Goal: Book appointment/travel/reservation

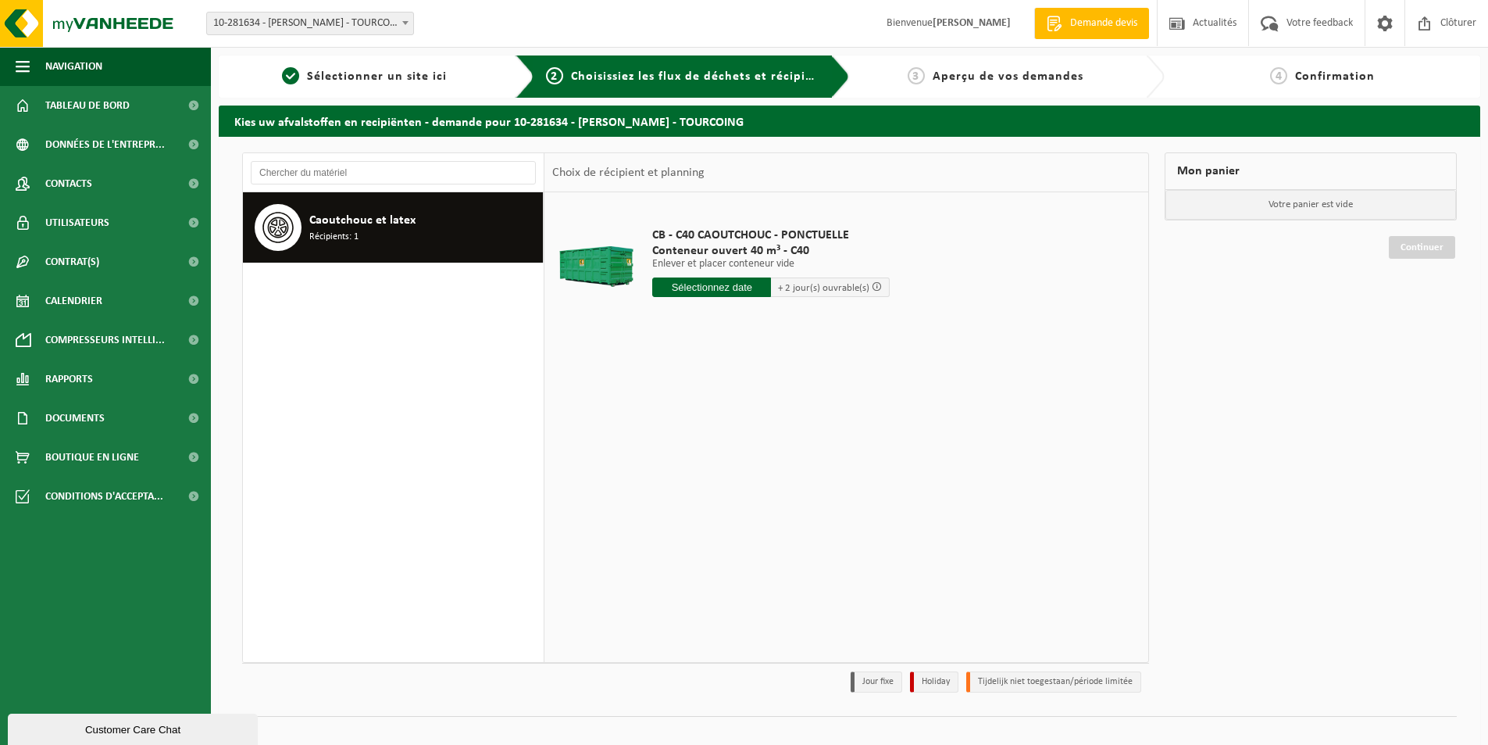
click at [752, 292] on input "text" at bounding box center [711, 287] width 119 height 20
click at [661, 451] on div "22" at bounding box center [666, 450] width 27 height 25
type input "à partir de [DATE]"
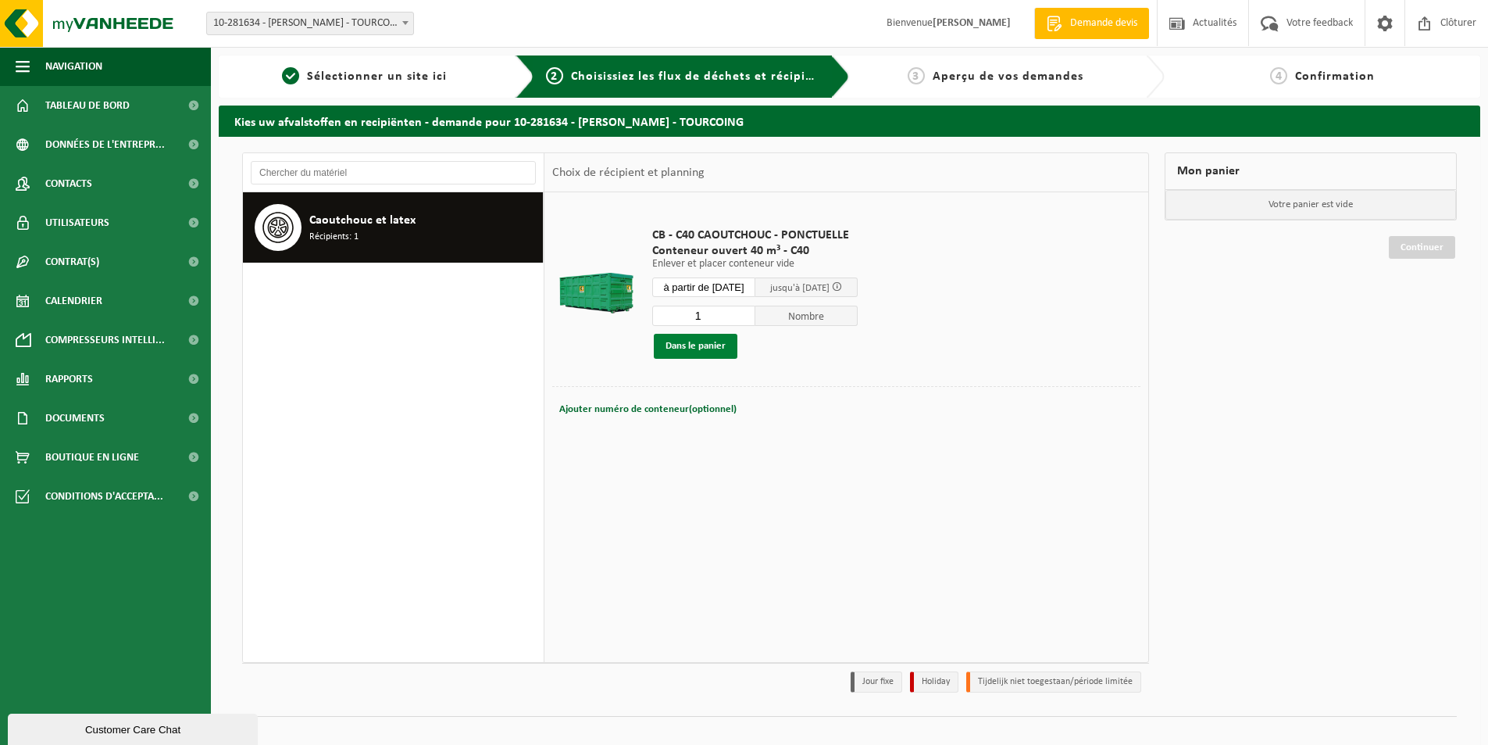
click at [713, 348] on button "Dans le panier" at bounding box center [696, 346] width 84 height 25
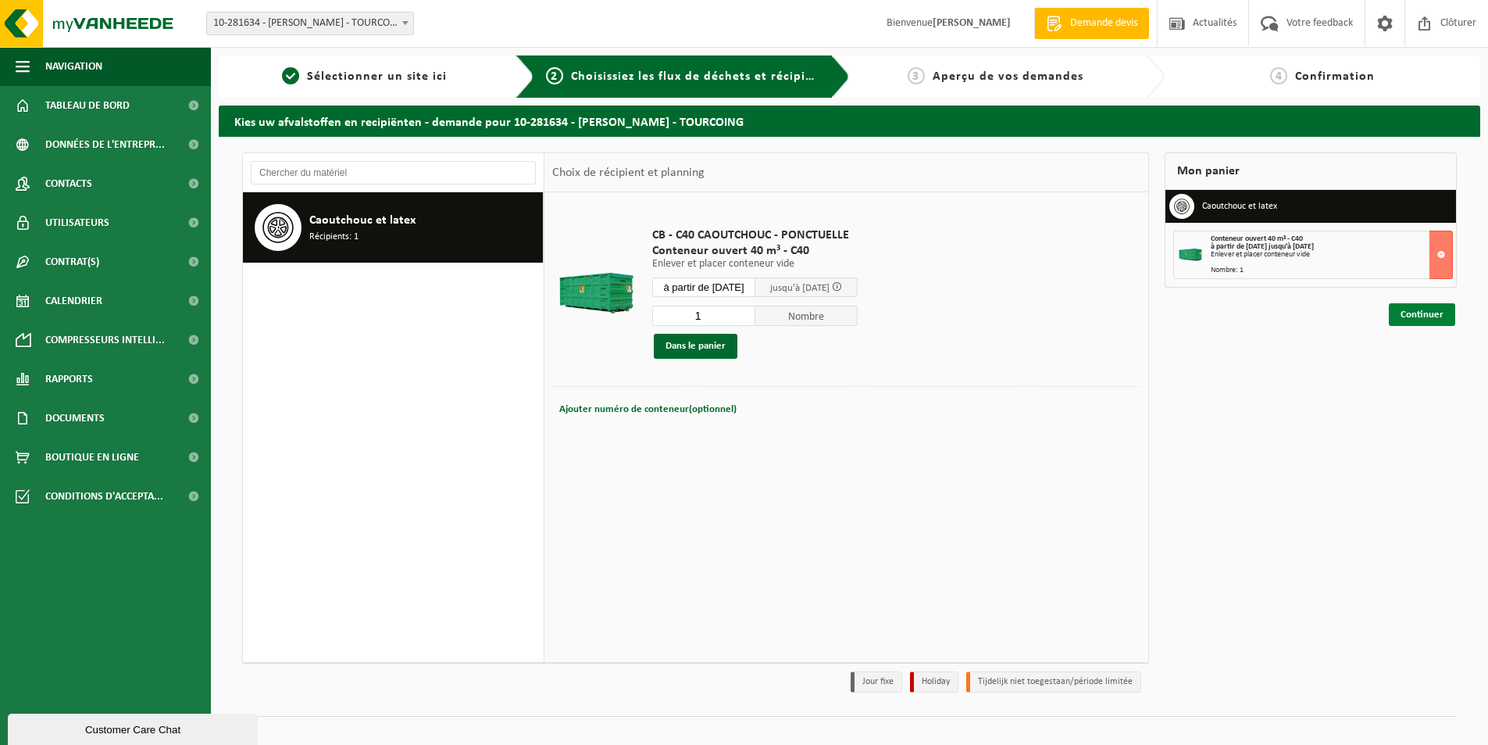
click at [1438, 305] on link "Continuer" at bounding box center [1422, 314] width 66 height 23
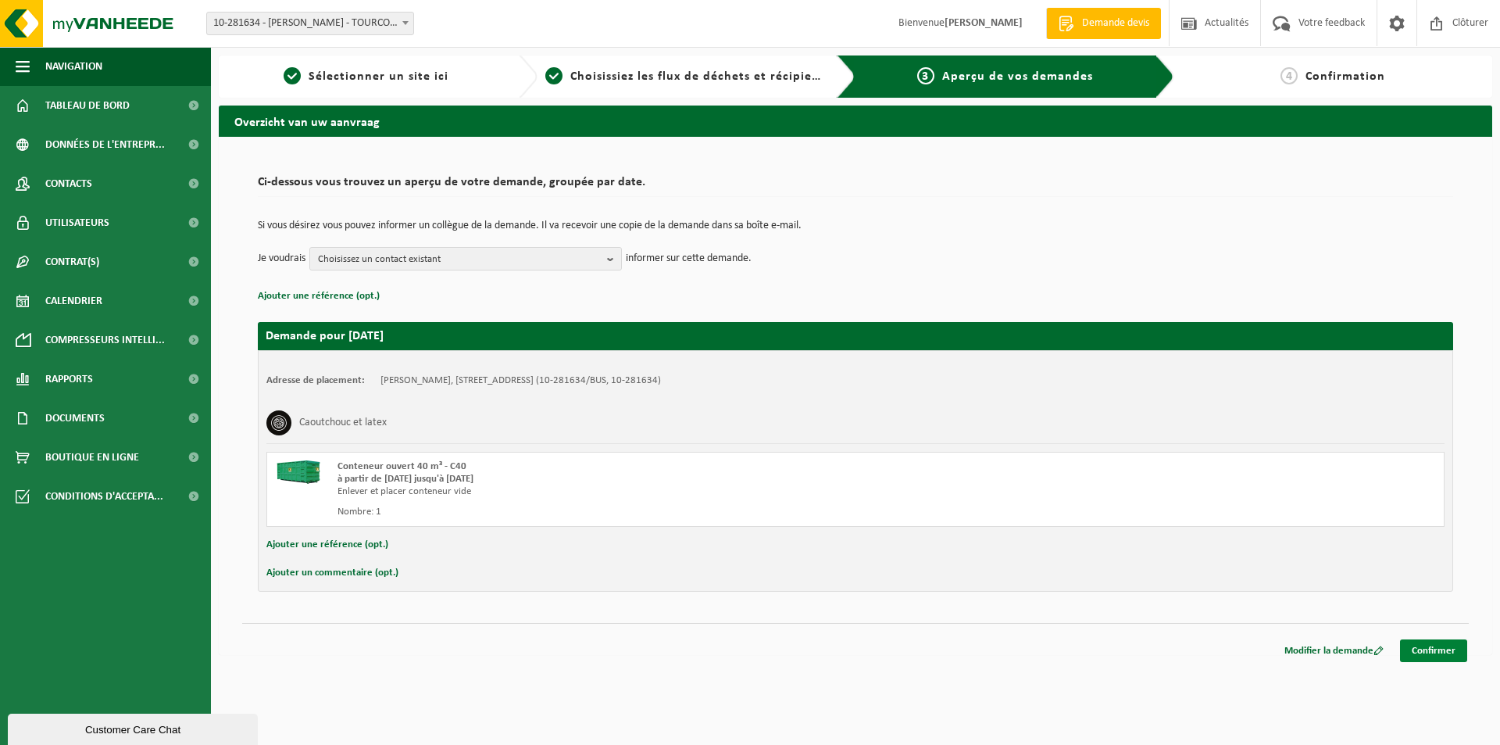
click at [1426, 656] on link "Confirmer" at bounding box center [1433, 650] width 67 height 23
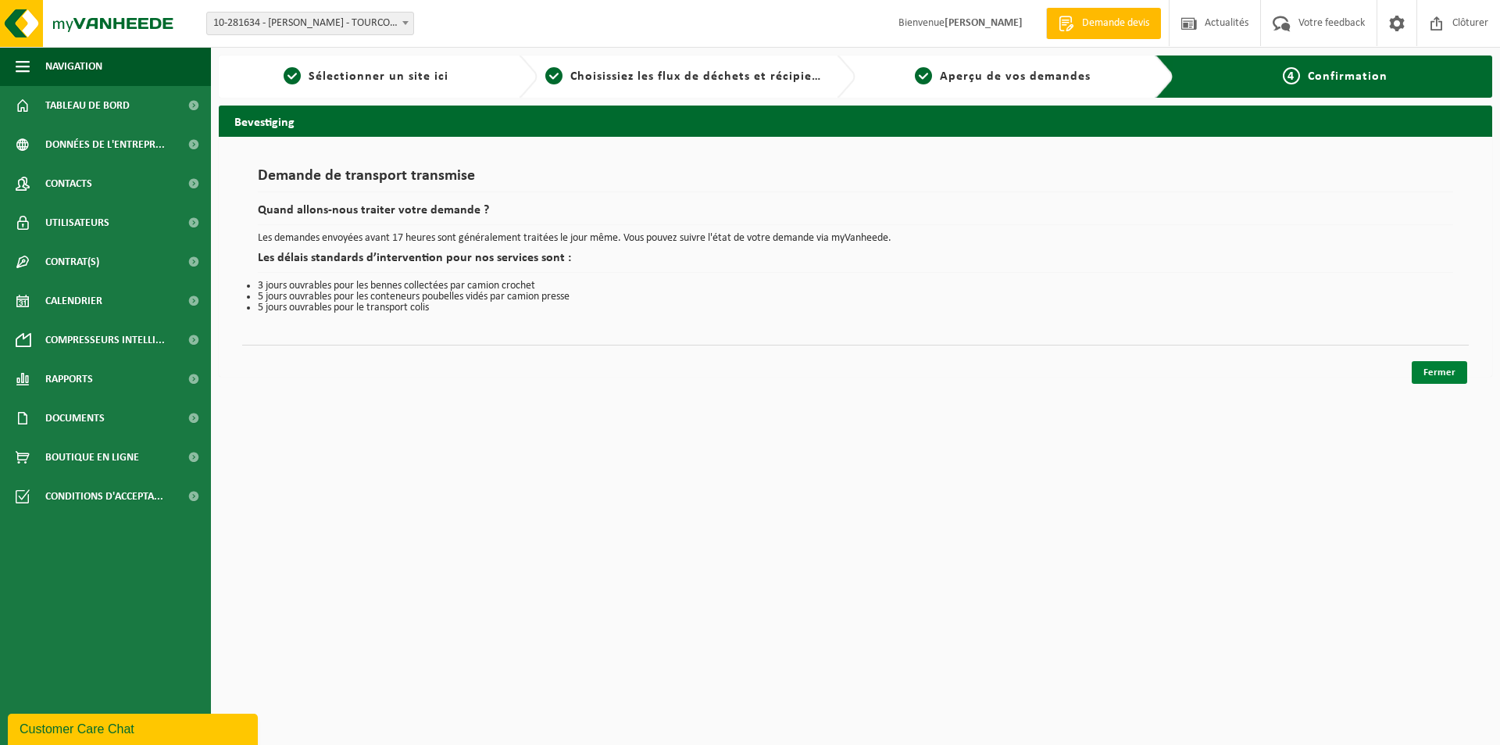
click at [1428, 366] on link "Fermer" at bounding box center [1439, 372] width 55 height 23
